Goal: Navigation & Orientation: Find specific page/section

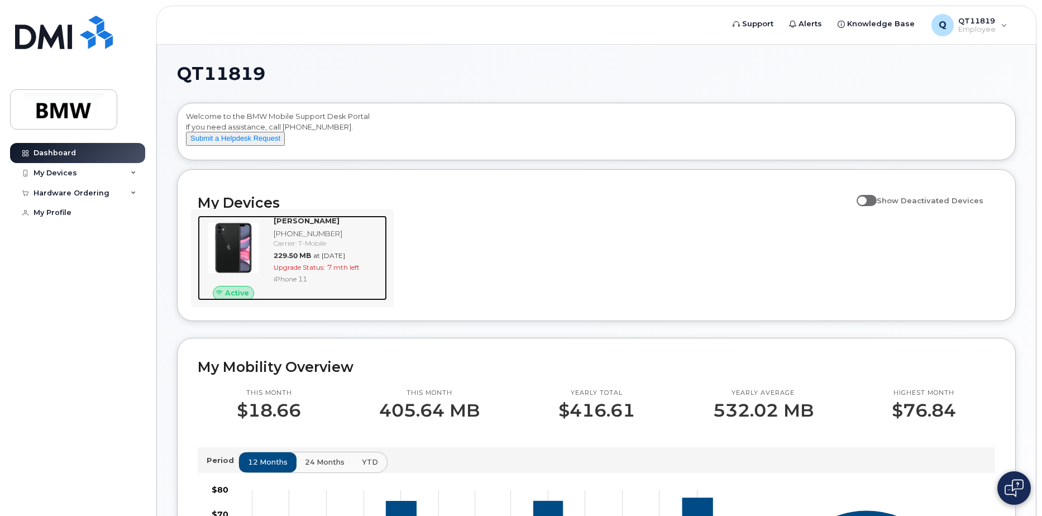
click at [282, 225] on strong "[PERSON_NAME]" at bounding box center [307, 220] width 66 height 9
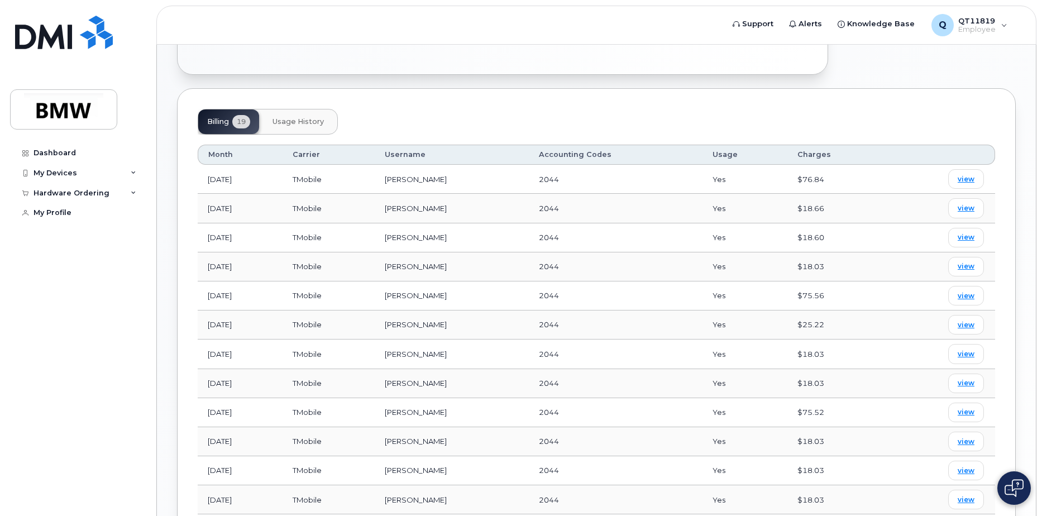
scroll to position [391, 0]
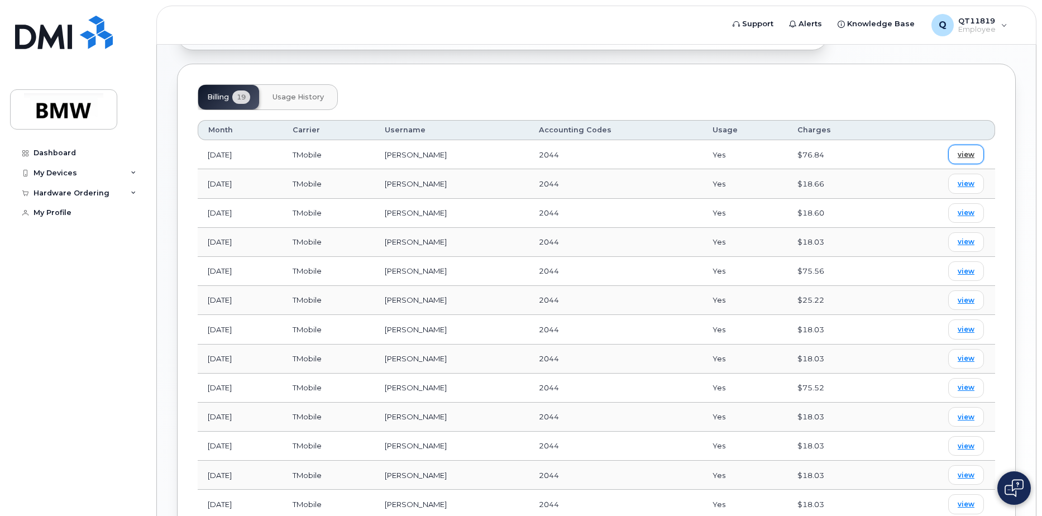
click at [967, 150] on span "view" at bounding box center [965, 155] width 17 height 10
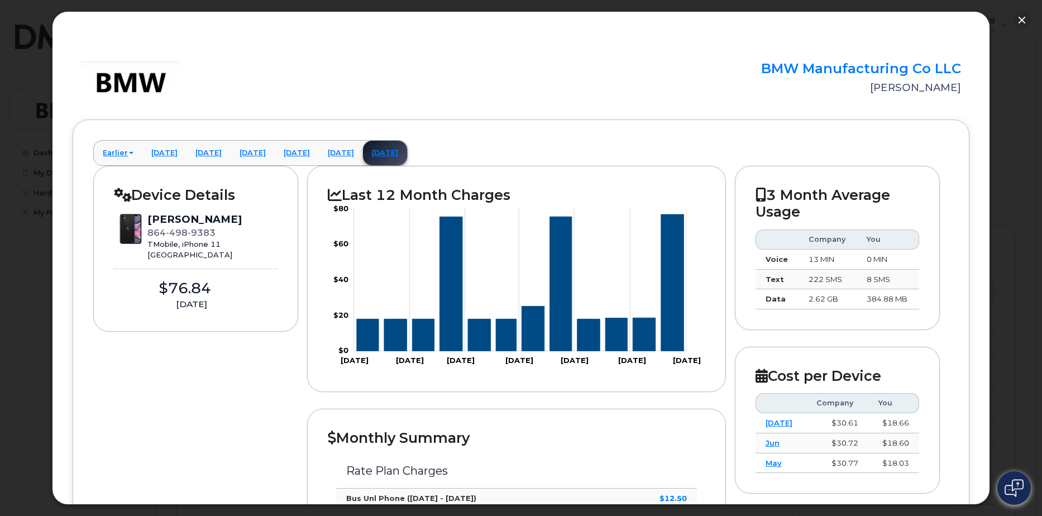
scroll to position [0, 0]
click at [1024, 22] on button "button" at bounding box center [1022, 20] width 18 height 18
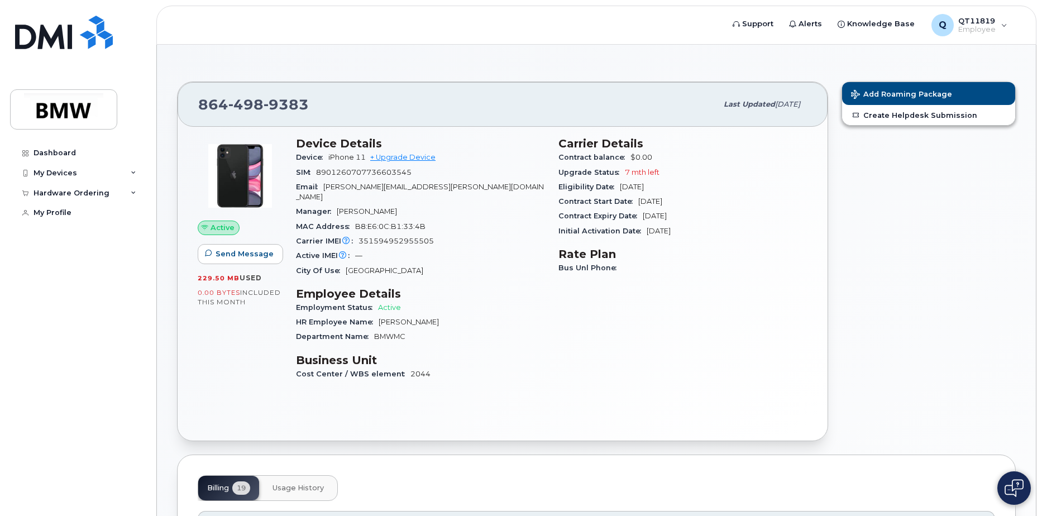
click at [916, 240] on div "Add Roaming Package Create Helpdesk Submission" at bounding box center [929, 261] width 188 height 373
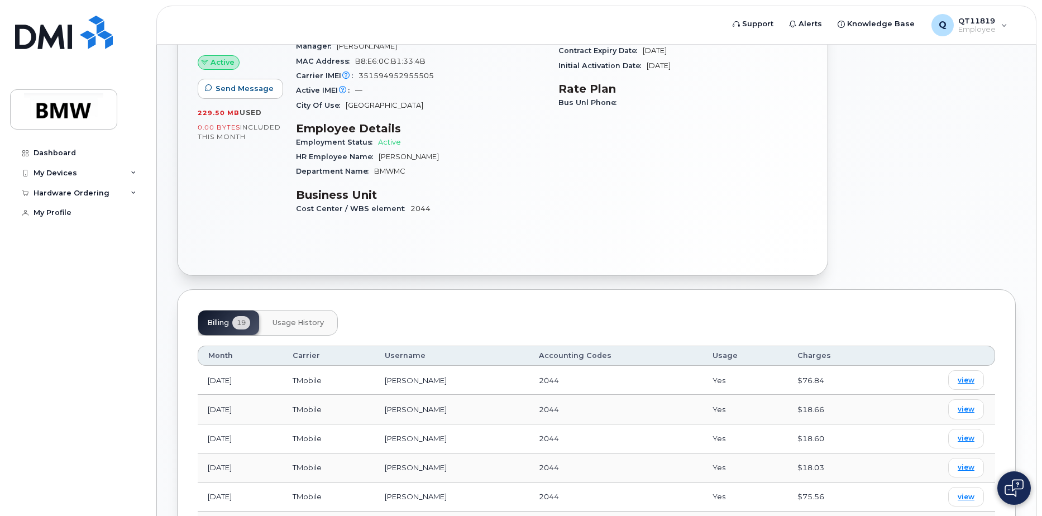
scroll to position [167, 0]
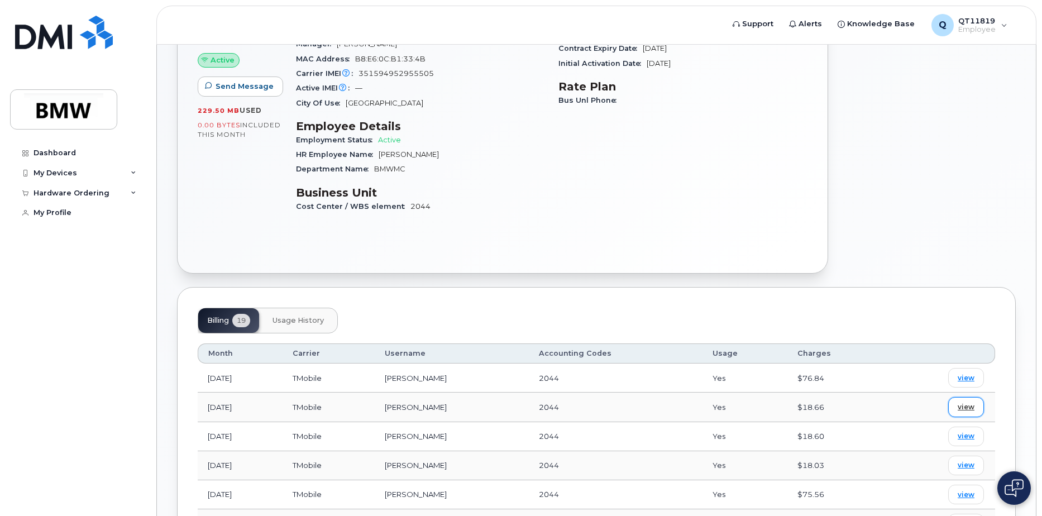
click at [968, 402] on span "view" at bounding box center [965, 407] width 17 height 10
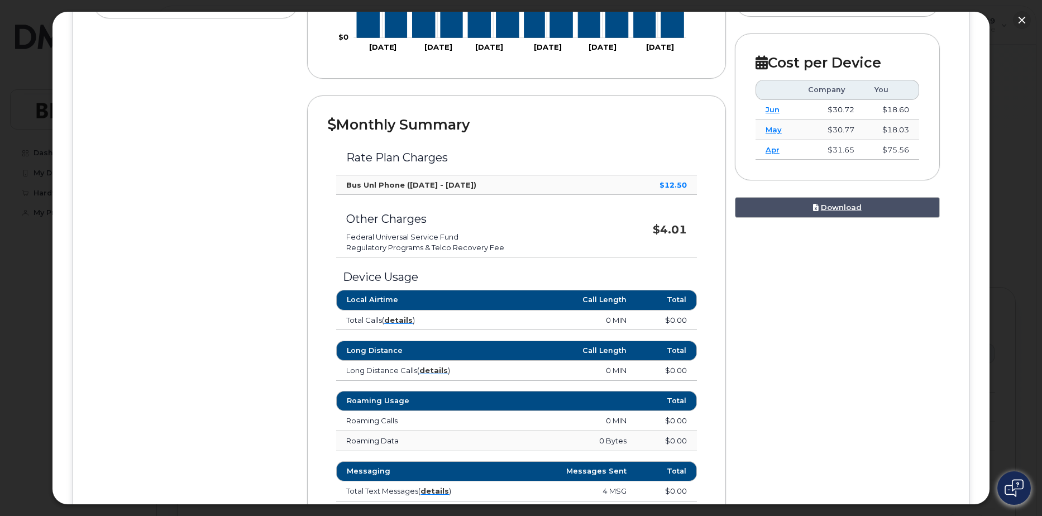
scroll to position [391, 0]
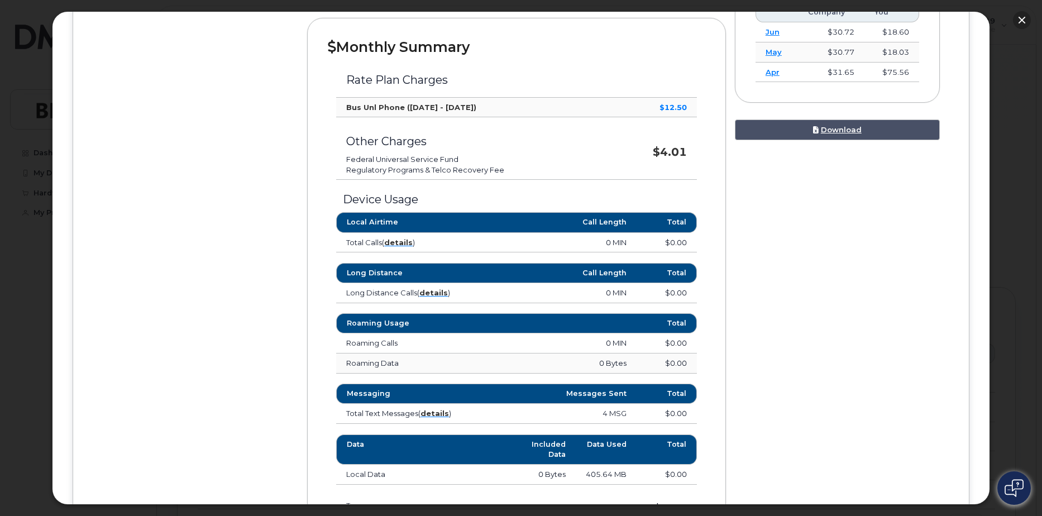
click at [1020, 21] on button "button" at bounding box center [1022, 20] width 18 height 18
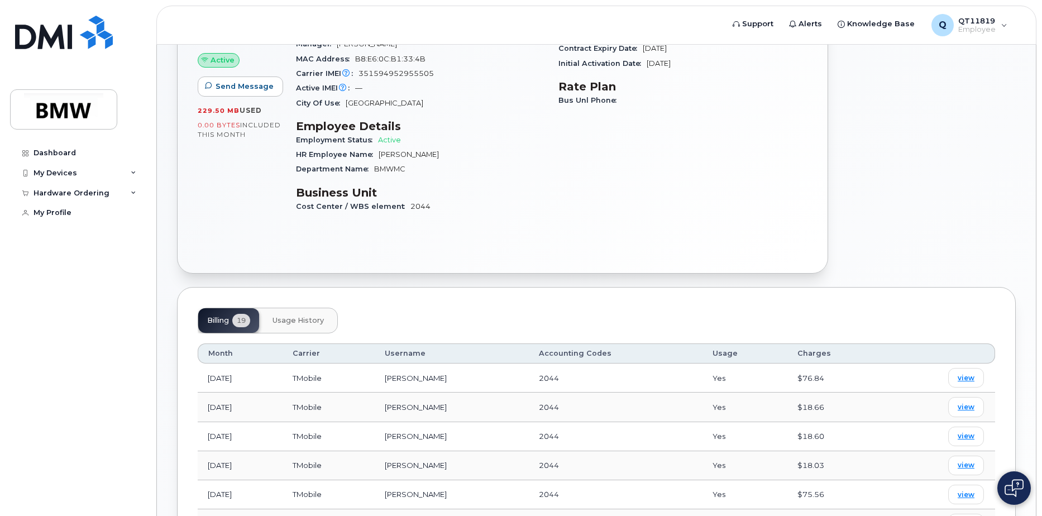
click at [990, 104] on div "Add Roaming Package Create Helpdesk Submission" at bounding box center [929, 93] width 188 height 373
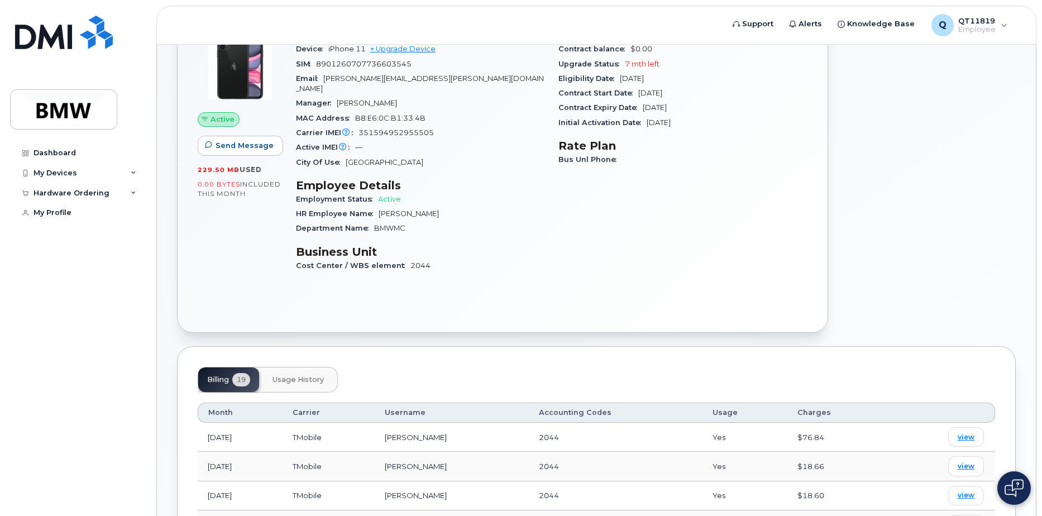
scroll to position [0, 0]
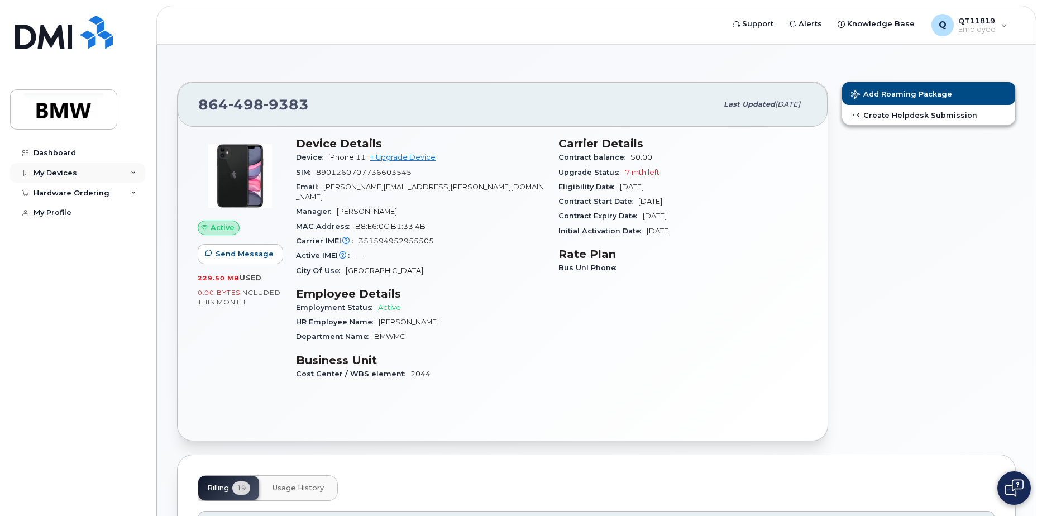
click at [129, 178] on div "My Devices" at bounding box center [77, 173] width 135 height 20
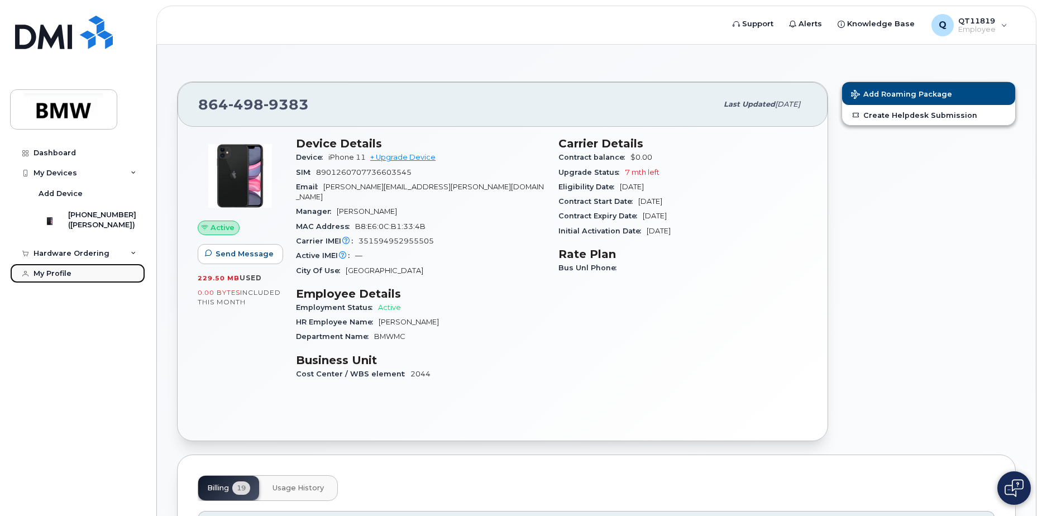
click at [72, 281] on link "My Profile" at bounding box center [77, 273] width 135 height 20
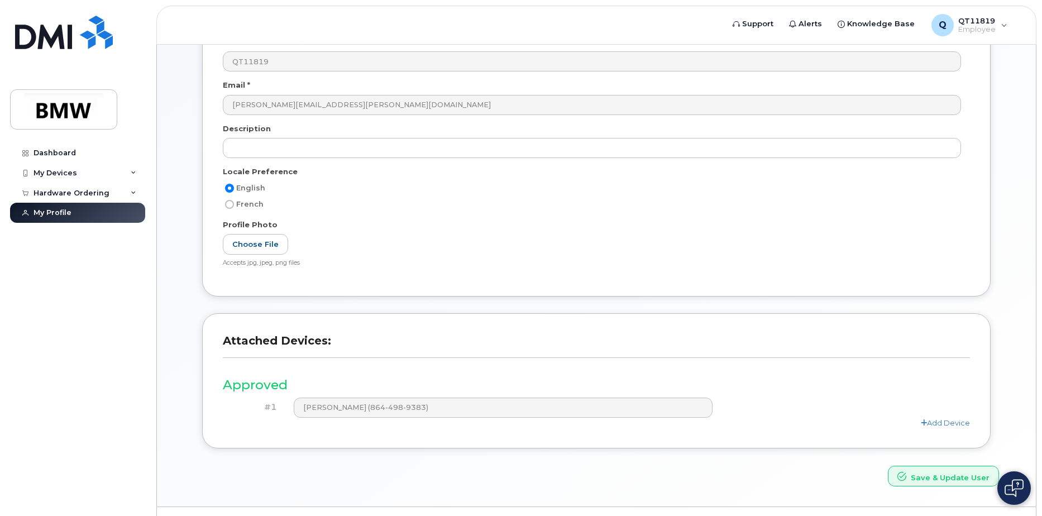
scroll to position [147, 0]
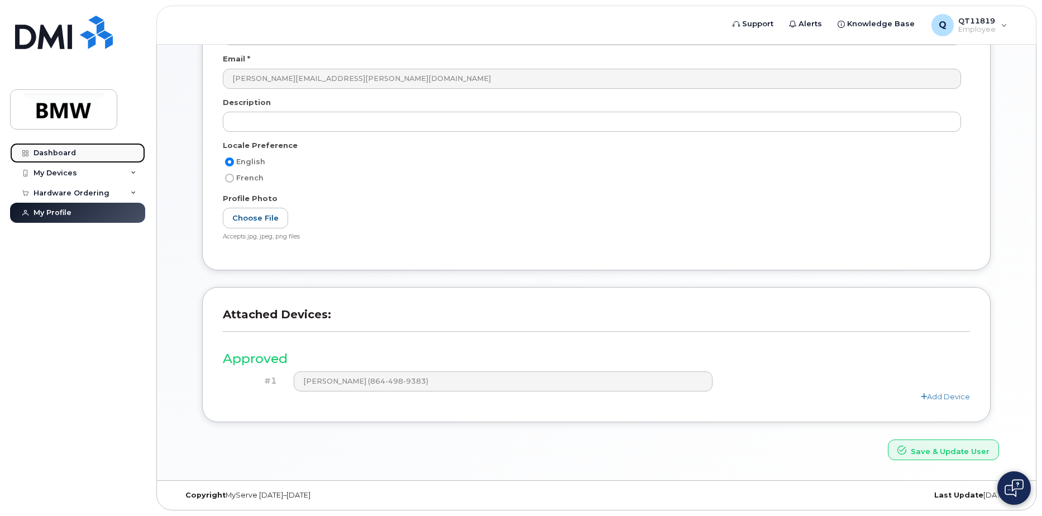
click at [58, 152] on div "Dashboard" at bounding box center [54, 152] width 42 height 9
